Goal: Information Seeking & Learning: Check status

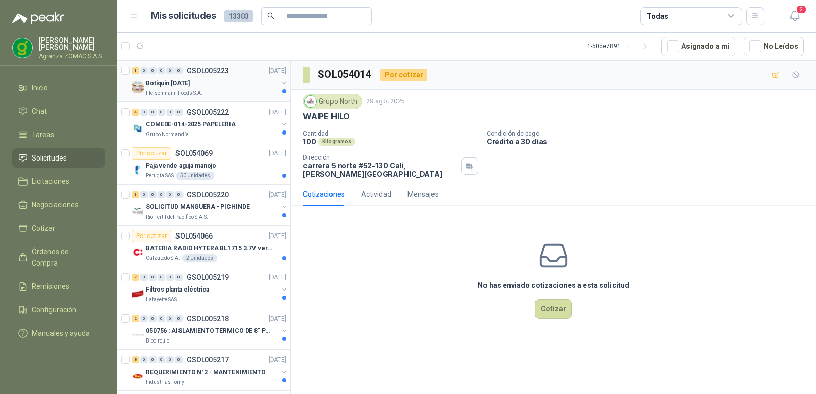
click at [232, 85] on div "Botiquin sep 2025" at bounding box center [212, 83] width 132 height 12
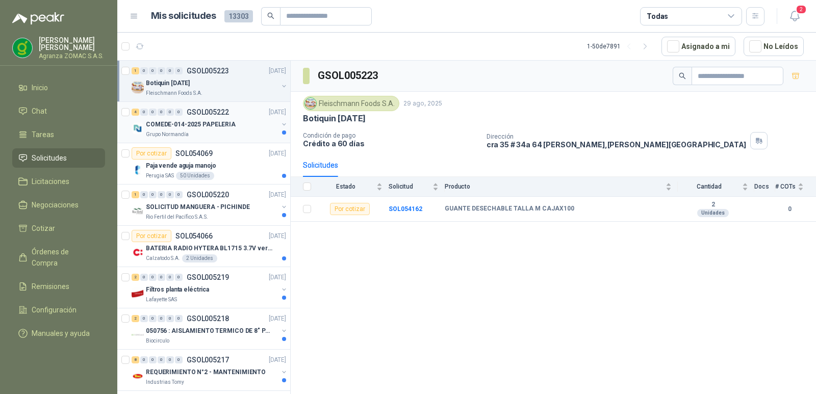
click at [240, 124] on div "COMEDE-014-2025 PAPELERIA" at bounding box center [212, 124] width 132 height 12
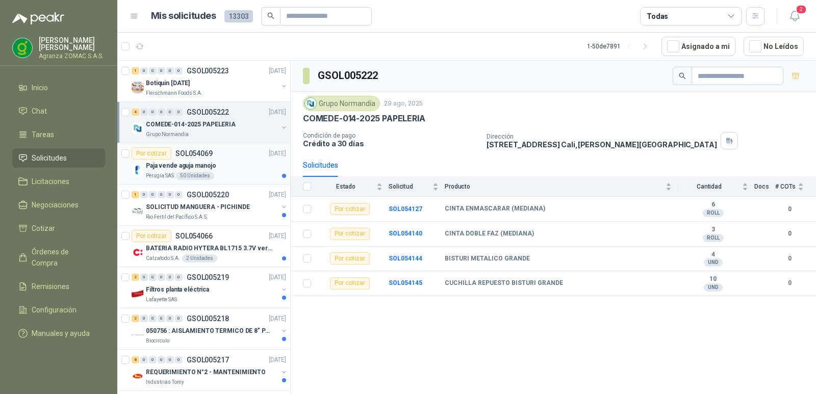
click at [238, 167] on div "Paja vende aguja manojo" at bounding box center [216, 166] width 140 height 12
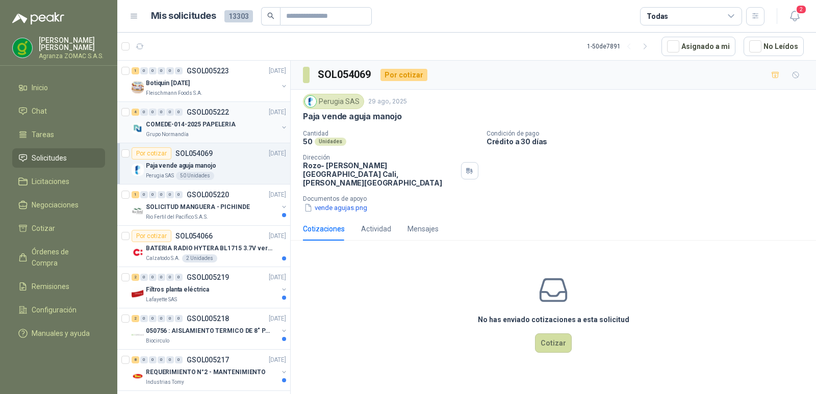
click at [228, 119] on div "COMEDE-014-2025 PAPELERIA" at bounding box center [212, 124] width 132 height 12
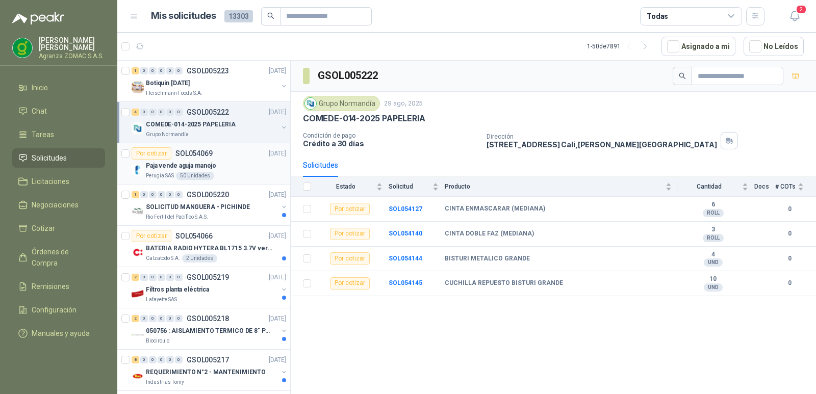
click at [234, 172] on div "Perugia SAS 50 Unidades" at bounding box center [216, 176] width 140 height 8
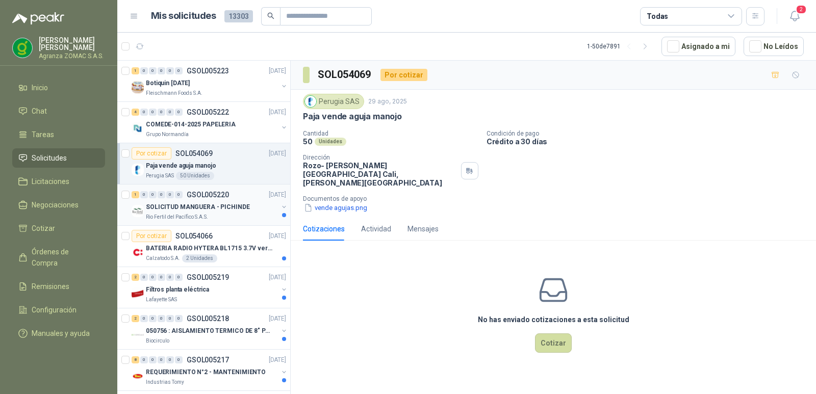
click at [241, 212] on p "SOLICITUD MANGUERA - PICHINDE" at bounding box center [198, 207] width 104 height 10
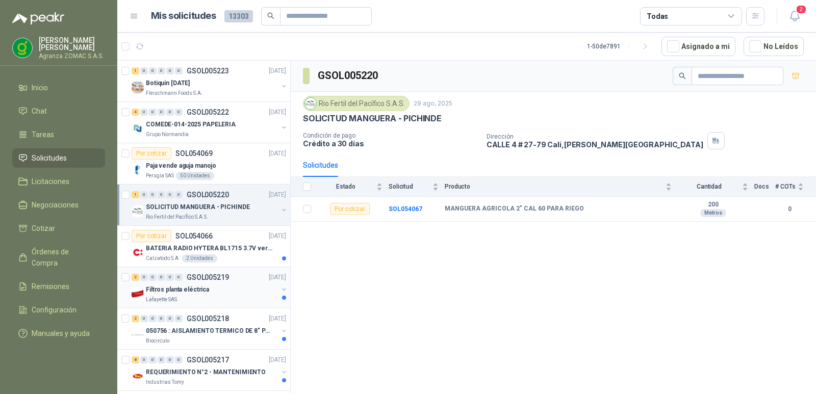
click at [249, 289] on div "Filtros planta eléctrica" at bounding box center [212, 290] width 132 height 12
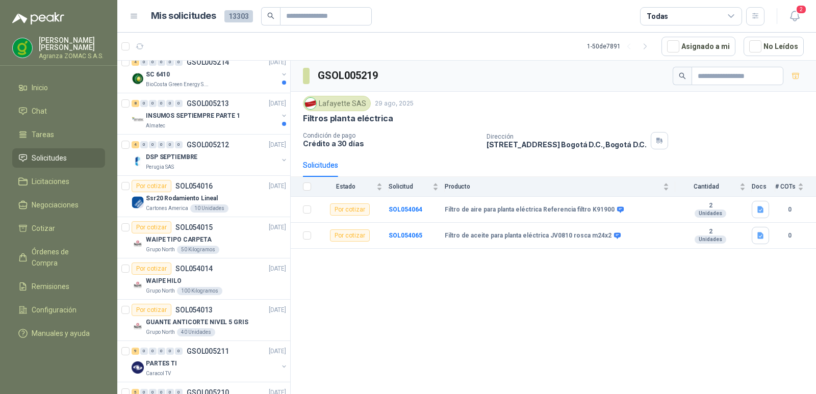
scroll to position [406, 0]
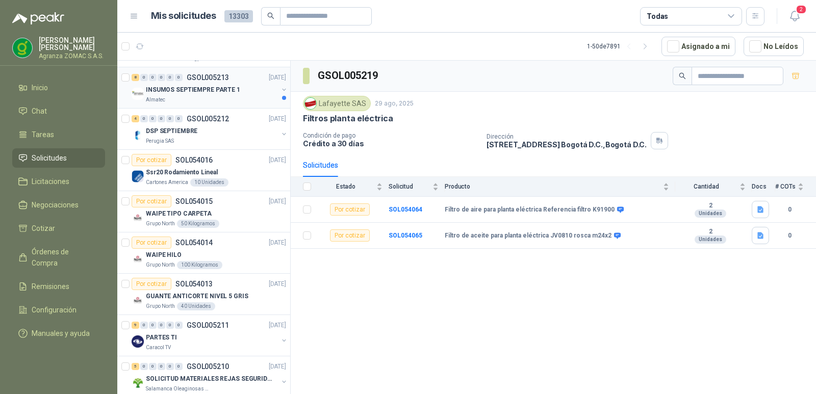
click at [228, 91] on p "INSUMOS SEPTIEMPRE PARTE 1" at bounding box center [193, 90] width 94 height 10
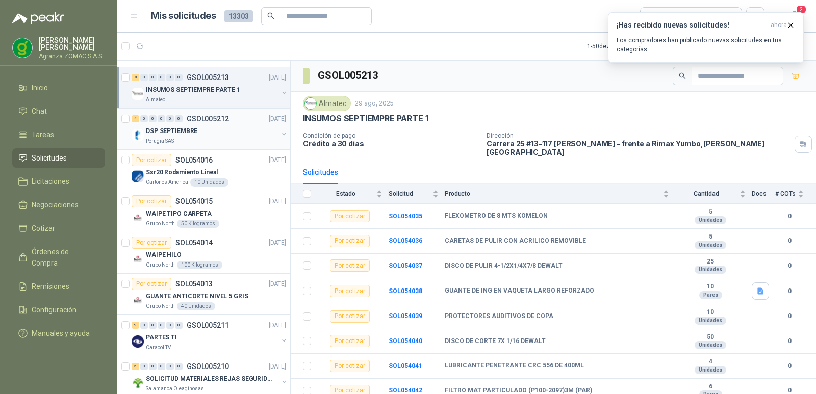
click at [233, 127] on div "DSP SEPTIEMBRE" at bounding box center [212, 131] width 132 height 12
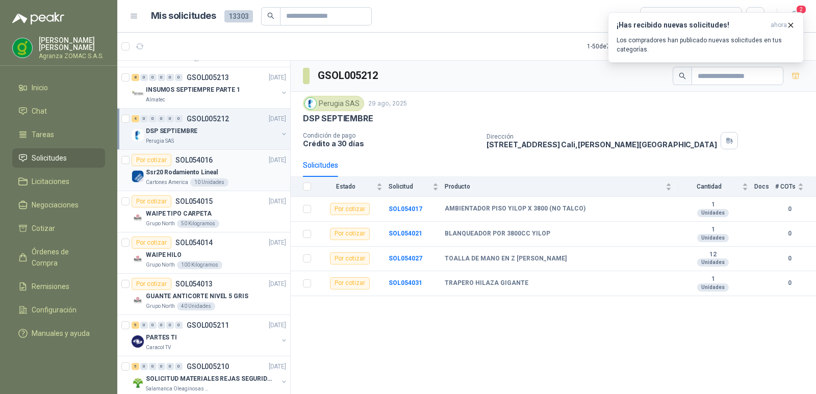
click at [251, 169] on div "Ssr20 Rodamiento Lineal" at bounding box center [216, 172] width 140 height 12
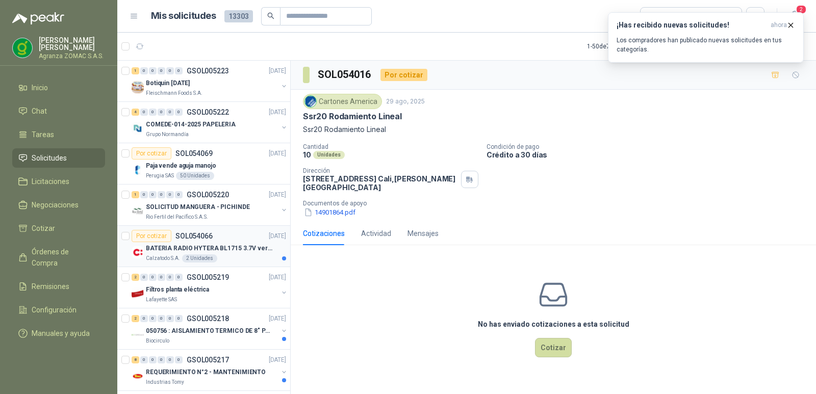
click at [236, 259] on div "Calzatodo S.A. 2 Unidades" at bounding box center [216, 258] width 140 height 8
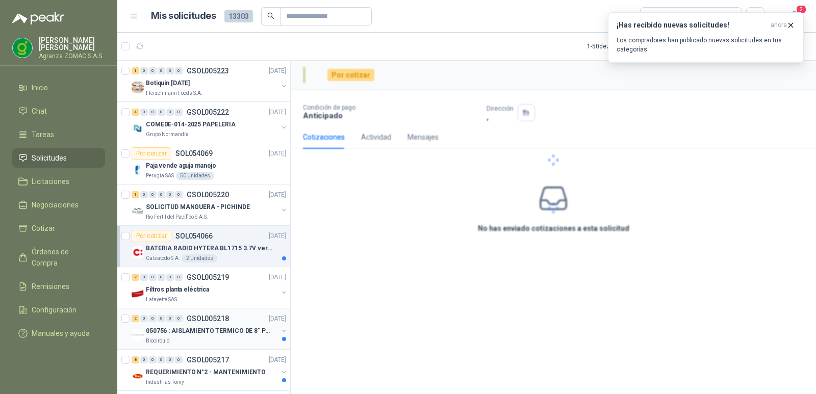
click at [249, 336] on p "050756 : AISLAMIENTO TERMICO DE 8" PARA TUBERIA" at bounding box center [209, 331] width 127 height 10
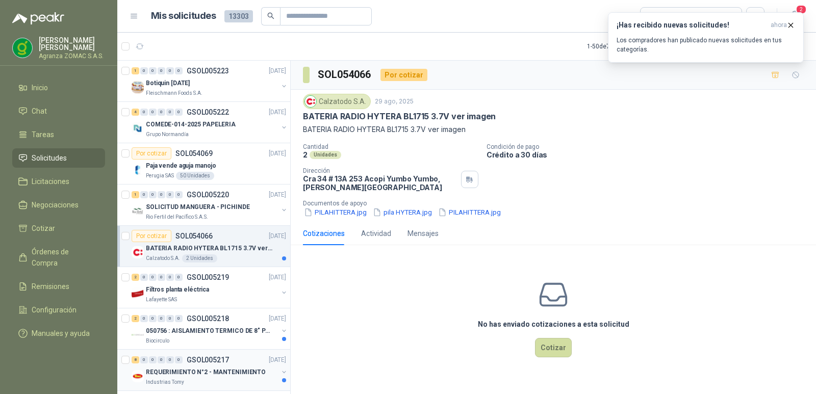
click at [245, 380] on div "Industrias Tomy" at bounding box center [212, 382] width 132 height 8
